Goal: Information Seeking & Learning: Learn about a topic

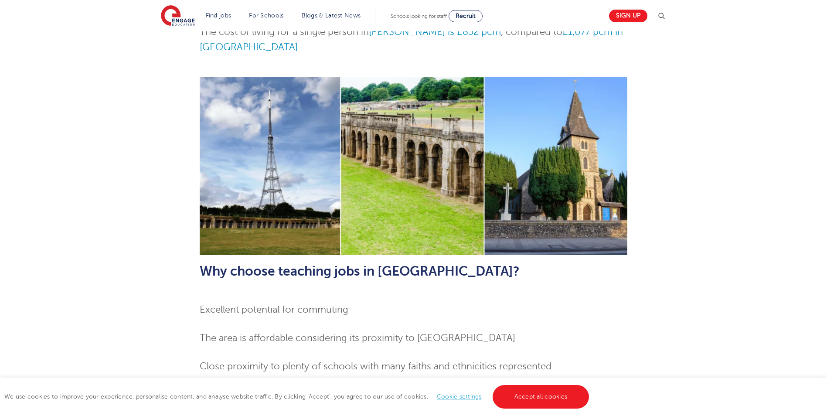
scroll to position [479, 0]
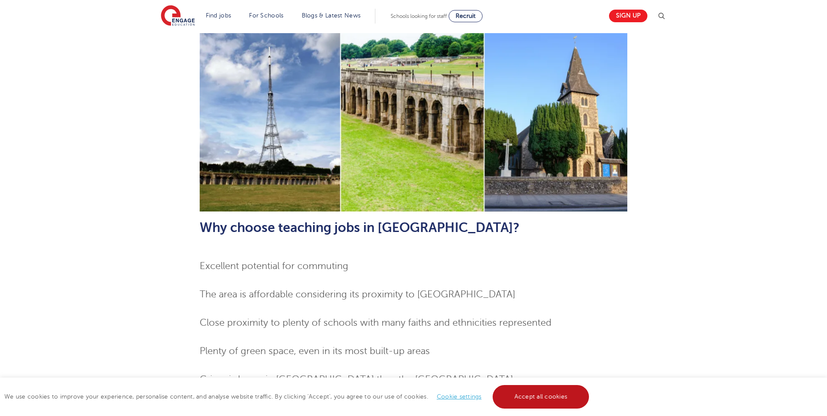
click at [540, 395] on link "Accept all cookies" at bounding box center [540, 397] width 97 height 24
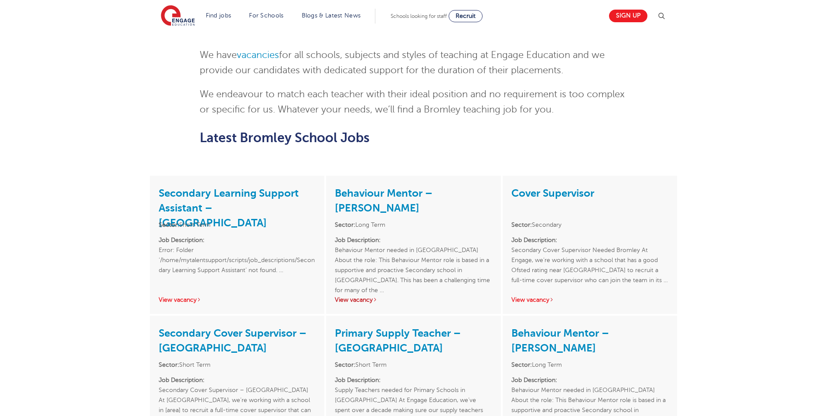
scroll to position [828, 0]
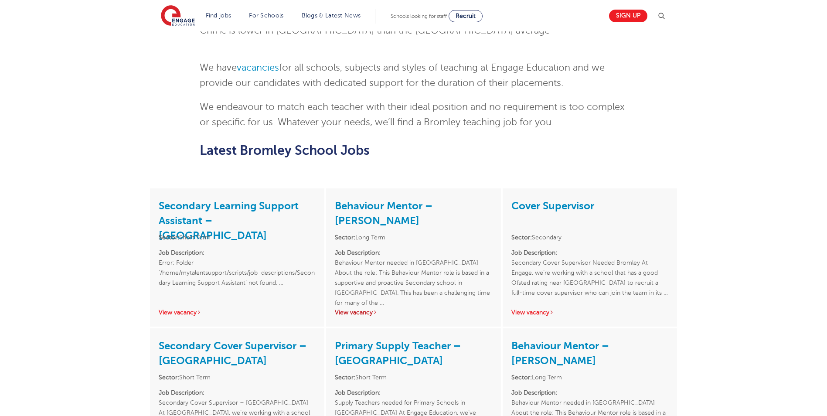
click at [356, 309] on link "View vacancy" at bounding box center [356, 312] width 43 height 7
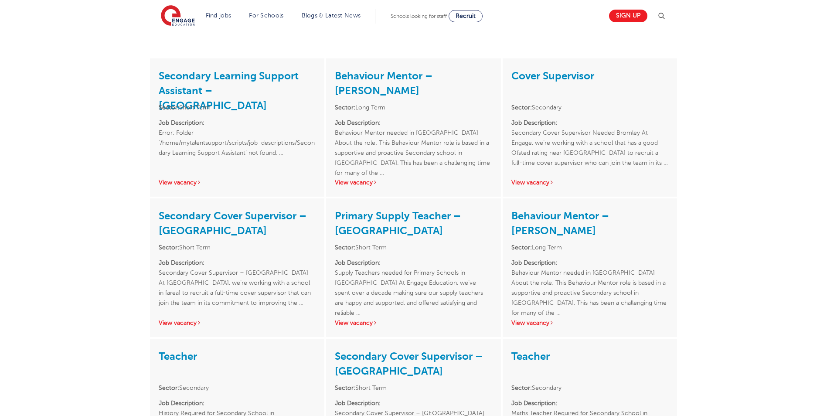
scroll to position [959, 0]
click at [359, 319] on link "View vacancy" at bounding box center [356, 322] width 43 height 7
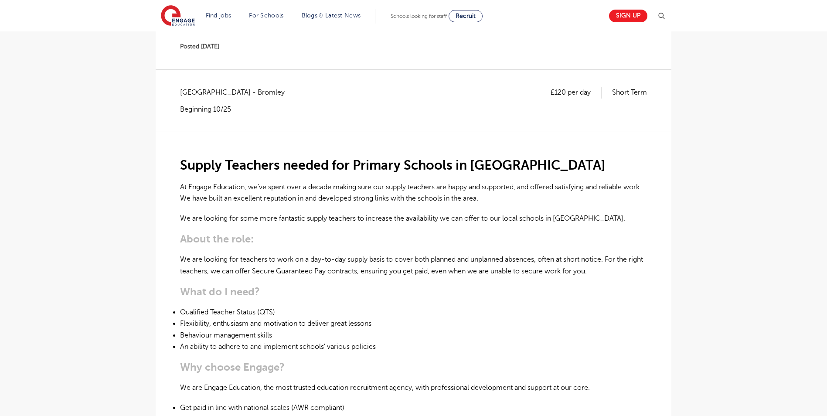
scroll to position [131, 0]
